Goal: Task Accomplishment & Management: Complete application form

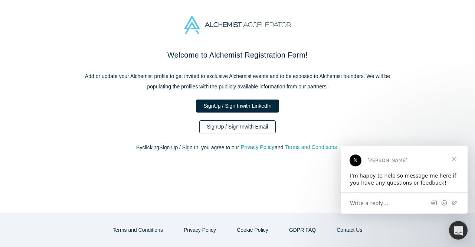
click at [240, 127] on link "Sign Up / Sign In with Email" at bounding box center [237, 126] width 77 height 13
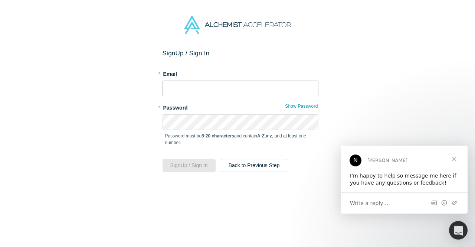
click at [180, 88] on input "text" at bounding box center [241, 89] width 156 height 16
type input "[EMAIL_ADDRESS][DOMAIN_NAME]"
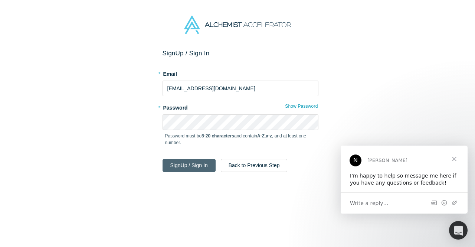
click at [192, 162] on button "Sign Up / Sign In" at bounding box center [189, 165] width 53 height 13
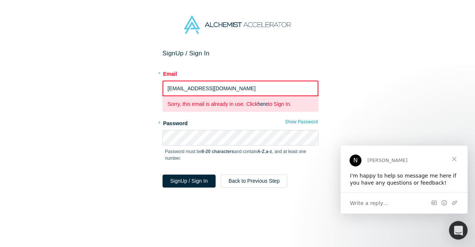
click at [279, 103] on p "Sorry, this email is already in use. Click here to Sign In." at bounding box center [241, 104] width 146 height 8
click at [279, 104] on p "Sorry, this email is already in use. Click here to Sign In." at bounding box center [241, 104] width 146 height 8
click at [280, 105] on p "Sorry, this email is already in use. Click here to Sign In." at bounding box center [241, 104] width 146 height 8
click at [451, 161] on span "Close" at bounding box center [454, 158] width 27 height 27
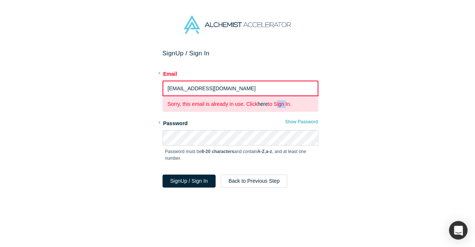
click at [282, 102] on p "Sorry, this email is already in use. Click here to Sign In." at bounding box center [241, 104] width 146 height 8
click at [285, 104] on p "Sorry, this email is already in use. Click here to Sign In." at bounding box center [241, 104] width 146 height 8
click at [286, 103] on p "Sorry, this email is already in use. Click here to Sign In." at bounding box center [241, 104] width 146 height 8
click at [287, 103] on p "Sorry, this email is already in use. Click here to Sign In." at bounding box center [241, 104] width 146 height 8
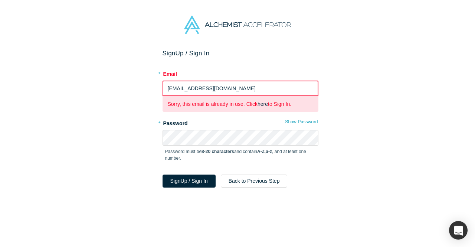
click at [287, 103] on p "Sorry, this email is already in use. Click here to Sign In." at bounding box center [241, 104] width 146 height 8
click at [287, 104] on p "Sorry, this email is already in use. Click here to Sign In." at bounding box center [241, 104] width 146 height 8
click at [197, 182] on button "Sign Up / Sign In" at bounding box center [189, 181] width 53 height 13
click at [197, 181] on button "Sign Up / Sign In" at bounding box center [189, 181] width 53 height 13
click at [195, 182] on button "Sign Up / Sign In" at bounding box center [189, 181] width 53 height 13
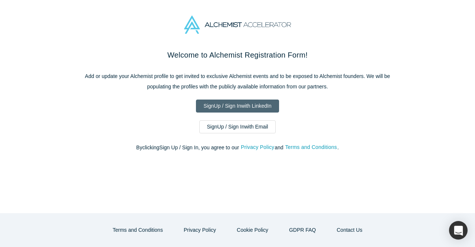
click at [241, 105] on link "Sign Up / Sign In with LinkedIn" at bounding box center [238, 106] width 84 height 13
